Goal: Information Seeking & Learning: Learn about a topic

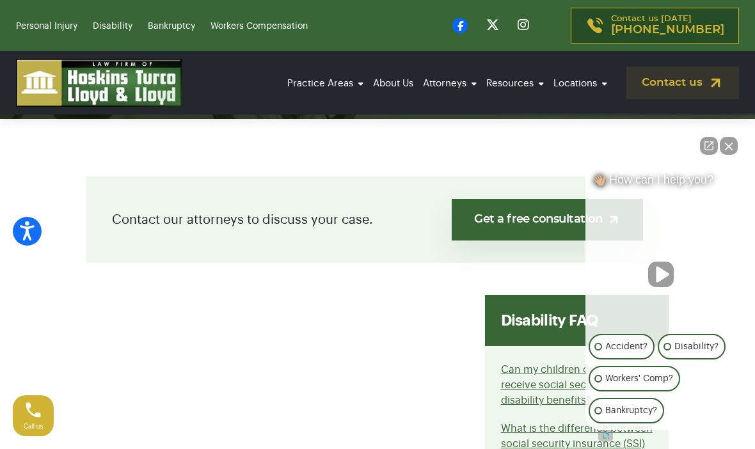
scroll to position [215, 0]
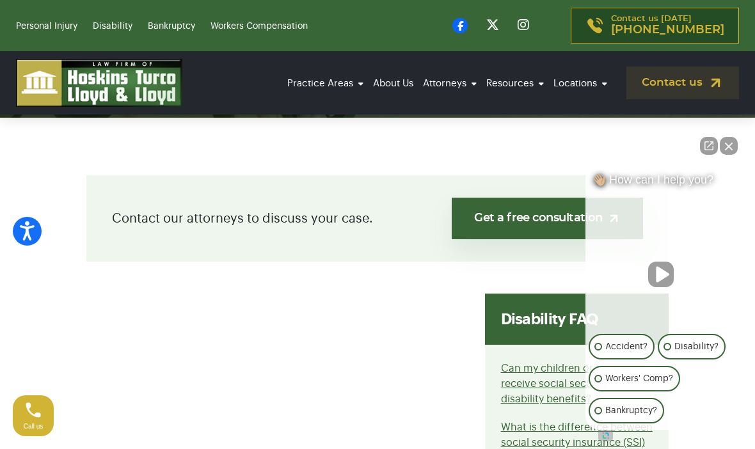
click at [732, 155] on button "Close Intaker Chat Widget" at bounding box center [729, 146] width 18 height 18
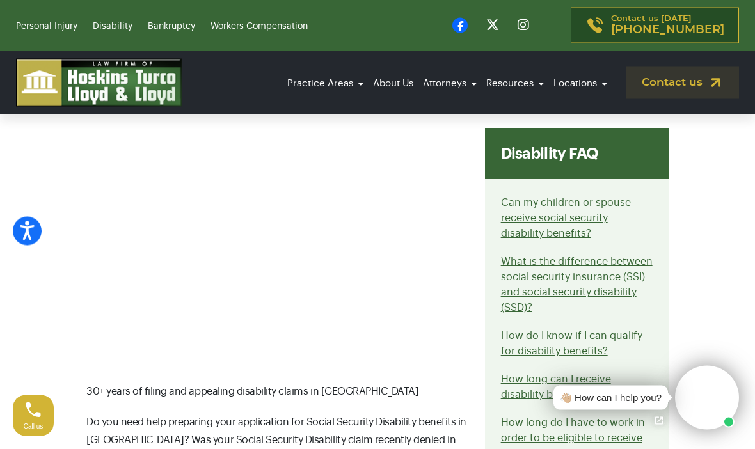
scroll to position [431, 0]
click at [570, 139] on div "Disability FAQ" at bounding box center [577, 153] width 184 height 51
click at [568, 153] on div "Disability FAQ" at bounding box center [577, 153] width 184 height 51
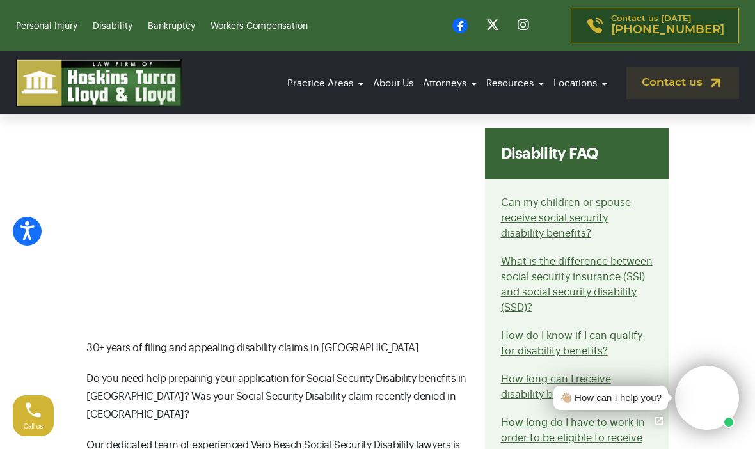
scroll to position [477, 0]
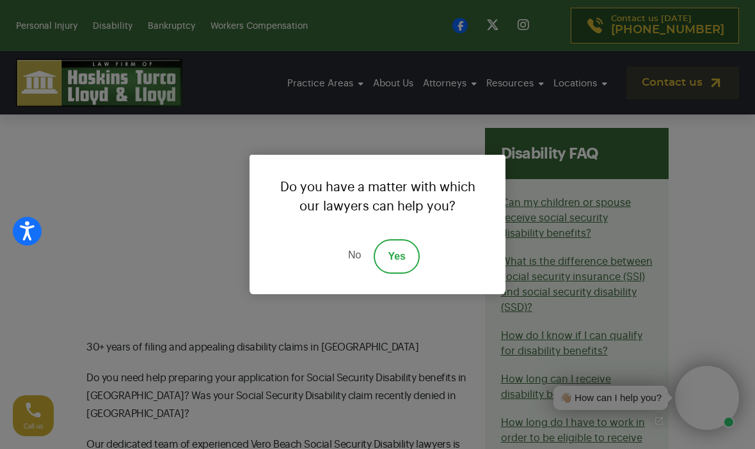
click at [407, 274] on link "Yes" at bounding box center [397, 256] width 46 height 35
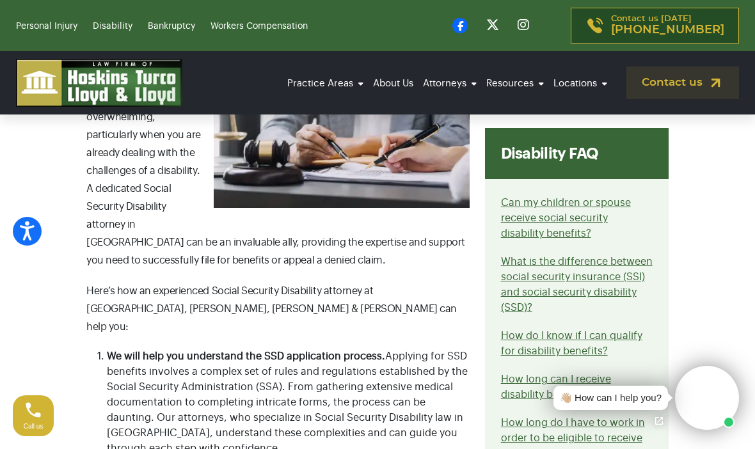
scroll to position [1122, 0]
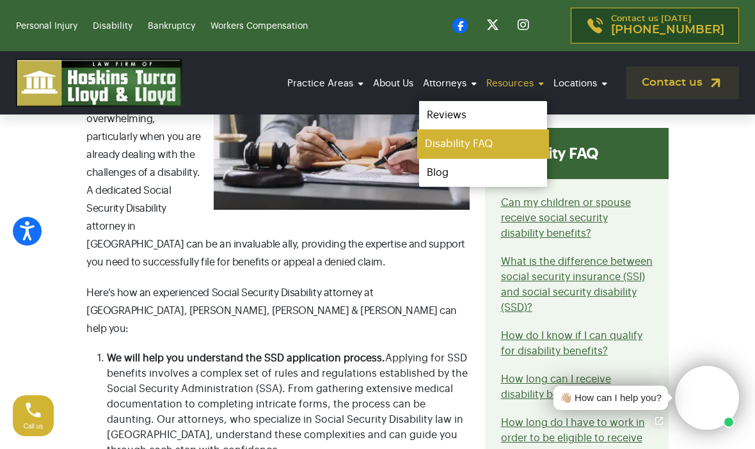
click at [482, 139] on link "Disability FAQ" at bounding box center [483, 144] width 132 height 29
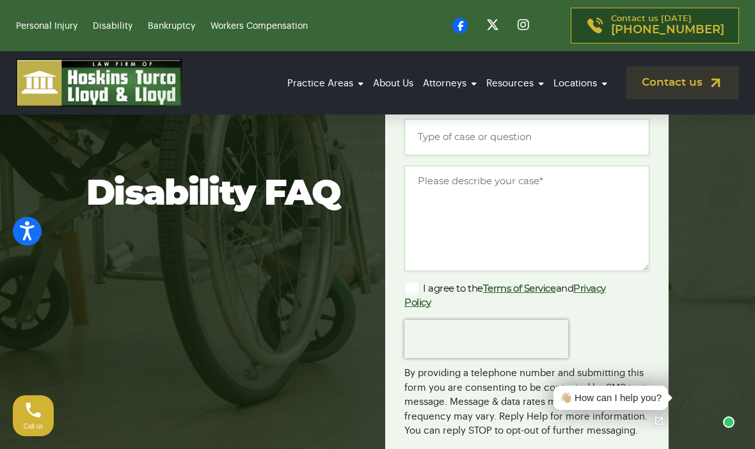
scroll to position [195, 0]
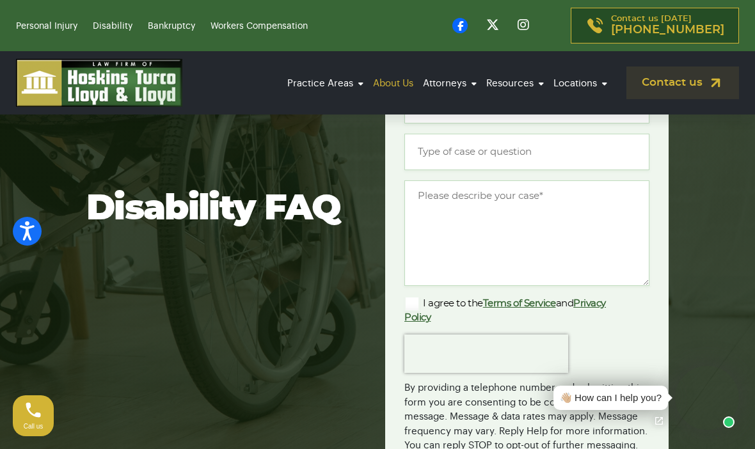
click at [398, 79] on link "About Us" at bounding box center [393, 83] width 47 height 35
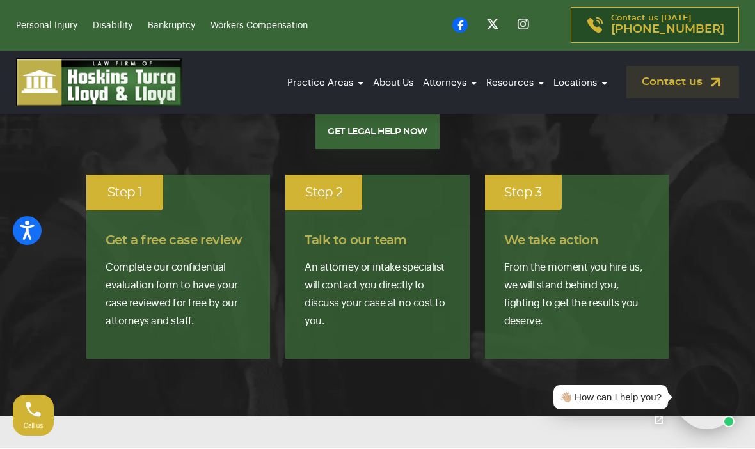
scroll to position [1214, 0]
